Goal: Task Accomplishment & Management: Complete application form

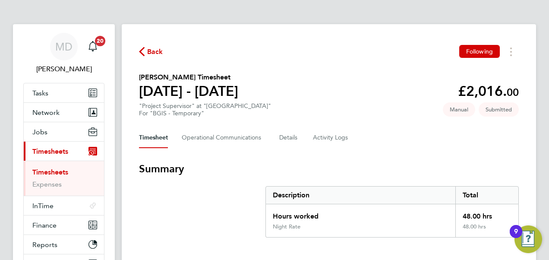
scroll to position [57, 0]
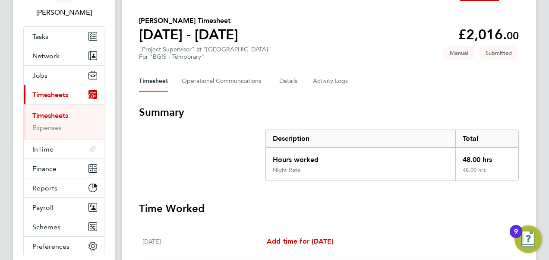
click at [50, 112] on link "Timesheets" at bounding box center [50, 115] width 36 height 8
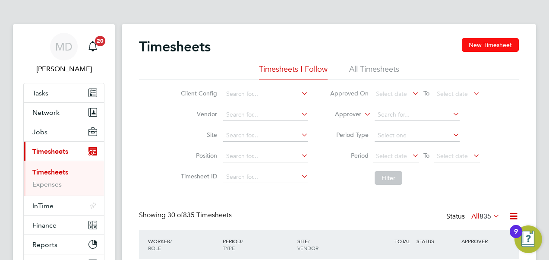
click at [477, 40] on button "New Timesheet" at bounding box center [490, 45] width 57 height 14
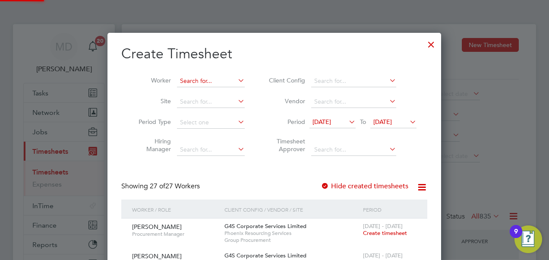
click at [205, 80] on input at bounding box center [211, 81] width 68 height 12
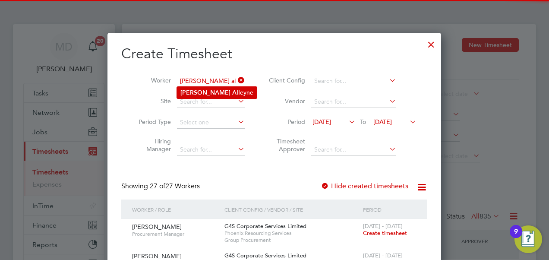
click at [207, 90] on li "[PERSON_NAME] All eyne" at bounding box center [217, 93] width 80 height 12
type input "[PERSON_NAME]"
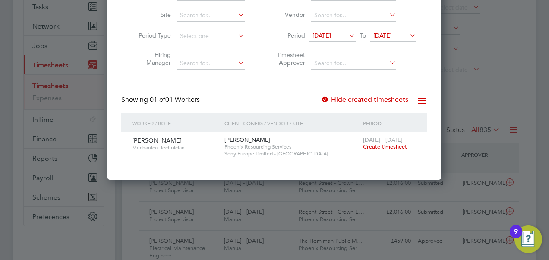
click at [379, 148] on span "Create timesheet" at bounding box center [385, 146] width 44 height 7
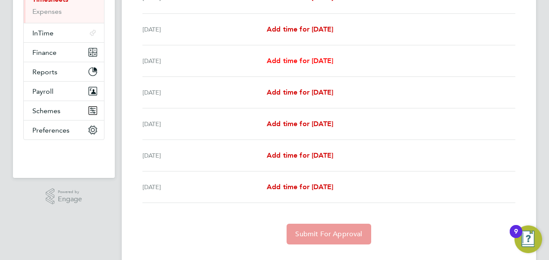
click at [286, 60] on span "Add time for [DATE]" at bounding box center [300, 61] width 66 height 8
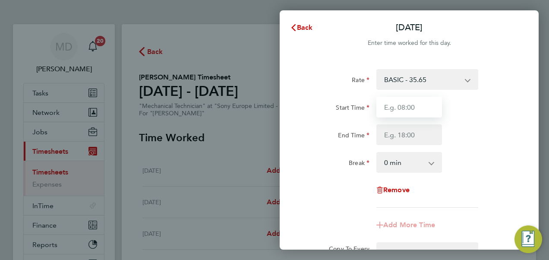
click at [385, 106] on input "Start Time" at bounding box center [409, 107] width 66 height 21
click at [388, 105] on input "Start Time" at bounding box center [409, 107] width 66 height 21
type input "08:00"
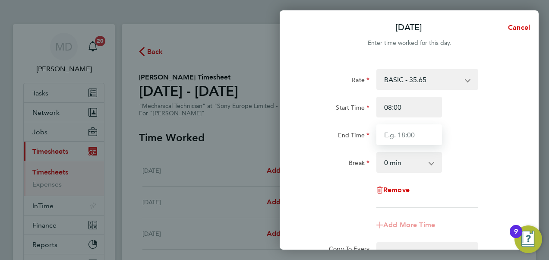
click at [391, 133] on input "End Time" at bounding box center [409, 134] width 66 height 21
type input "17:00"
click at [395, 158] on select "0 min 15 min 30 min 45 min 60 min 75 min 90 min" at bounding box center [404, 162] width 54 height 19
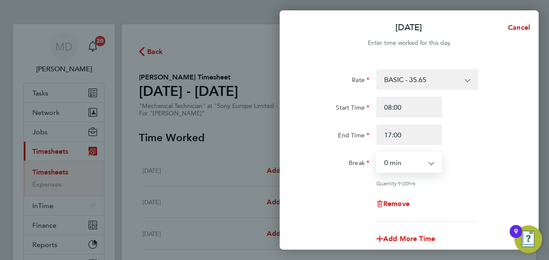
select select "60"
click at [377, 153] on select "0 min 15 min 30 min 45 min 60 min 75 min 90 min" at bounding box center [404, 162] width 54 height 19
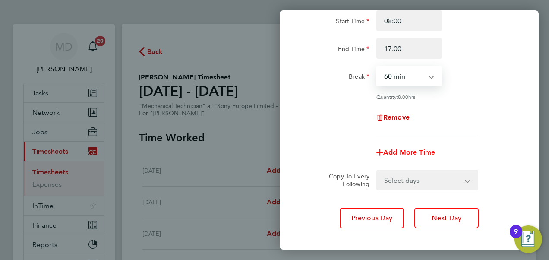
click at [400, 153] on span "Add More Time" at bounding box center [409, 152] width 52 height 8
select select "null"
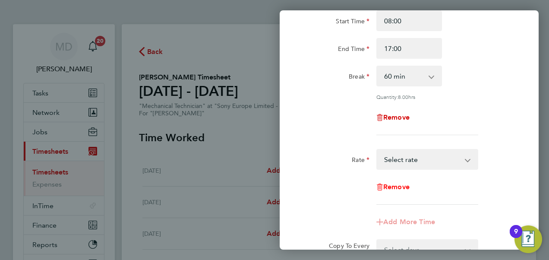
click at [389, 188] on span "Remove" at bounding box center [396, 187] width 26 height 8
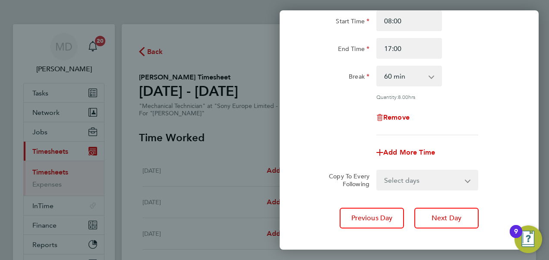
click at [408, 179] on select "Select days Day [DATE] [DATE] [DATE] [DATE]" at bounding box center [422, 179] width 91 height 19
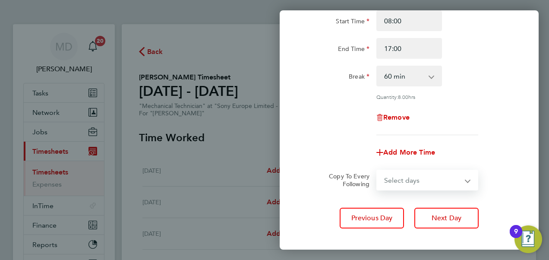
select select "DAY"
click at [377, 170] on select "Select days Day [DATE] [DATE] [DATE] [DATE]" at bounding box center [422, 179] width 91 height 19
select select "[DATE]"
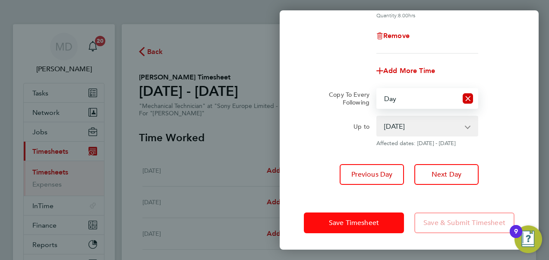
click at [368, 225] on span "Save Timesheet" at bounding box center [354, 222] width 50 height 9
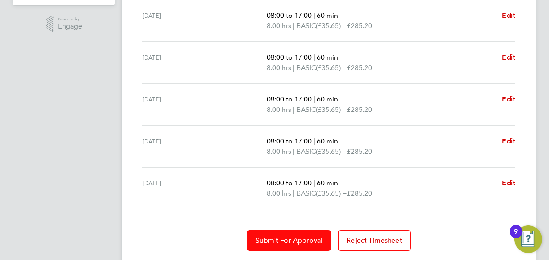
click at [290, 239] on span "Submit For Approval" at bounding box center [289, 240] width 67 height 9
